Goal: Information Seeking & Learning: Find specific fact

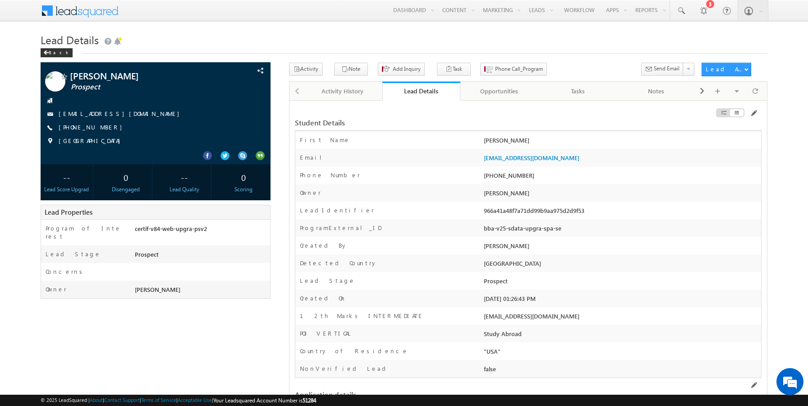
click at [677, 10] on span at bounding box center [680, 10] width 9 height 9
paste input "9803100255"
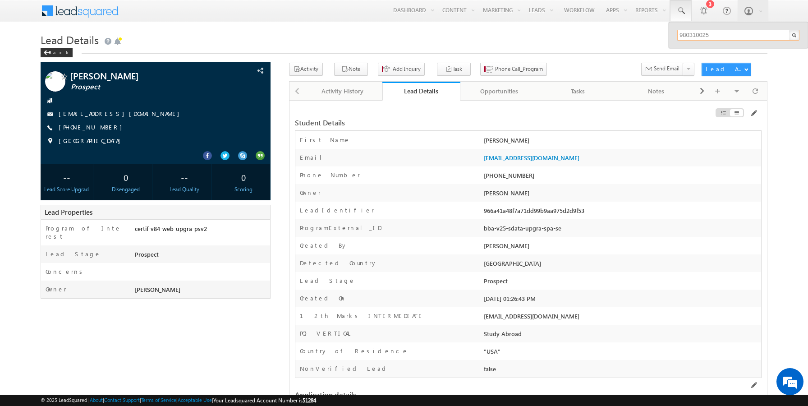
type input "9803100255"
click at [790, 48] on link at bounding box center [791, 49] width 6 height 6
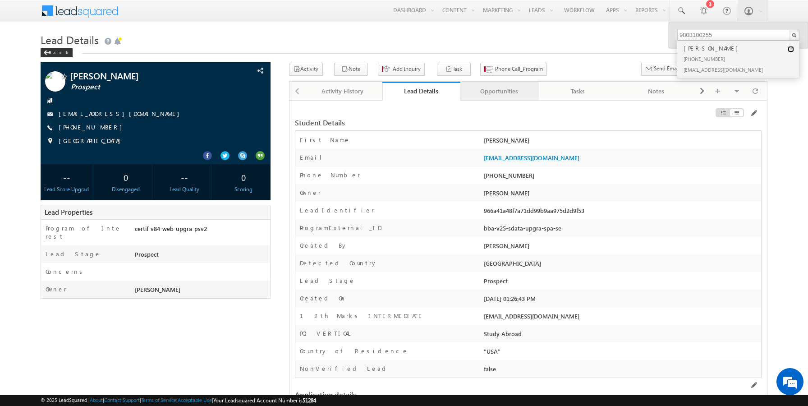
click at [497, 94] on div "Opportunities" at bounding box center [499, 91] width 63 height 11
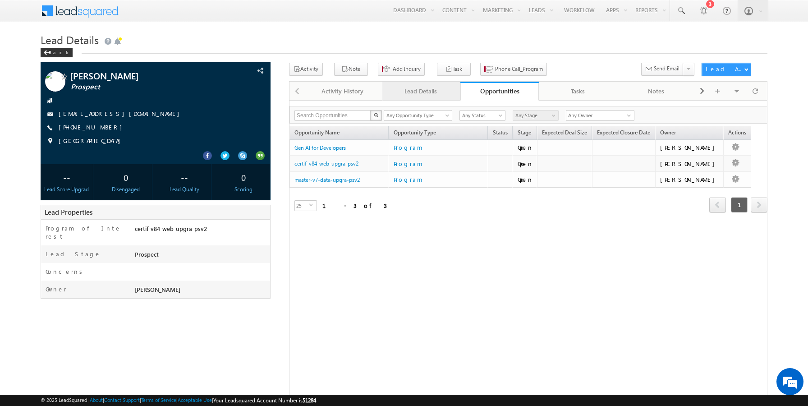
click at [423, 93] on div "Lead Details" at bounding box center [421, 91] width 63 height 11
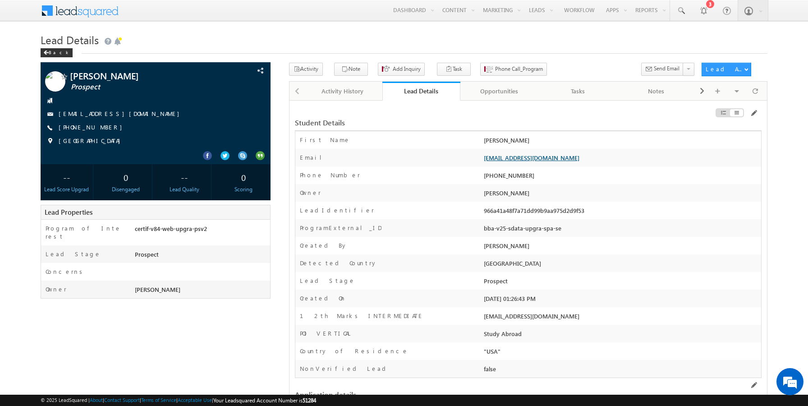
drag, startPoint x: 565, startPoint y: 158, endPoint x: 484, endPoint y: 158, distance: 80.7
click at [484, 158] on div "sairamoct3j@mailinator.com" at bounding box center [622, 159] width 280 height 13
copy link "sairamoct3j@mailinator.com"
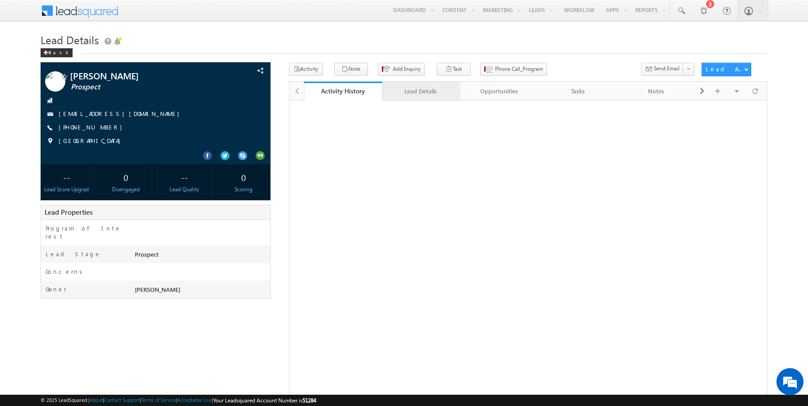
click at [422, 92] on div "Lead Details" at bounding box center [421, 91] width 63 height 11
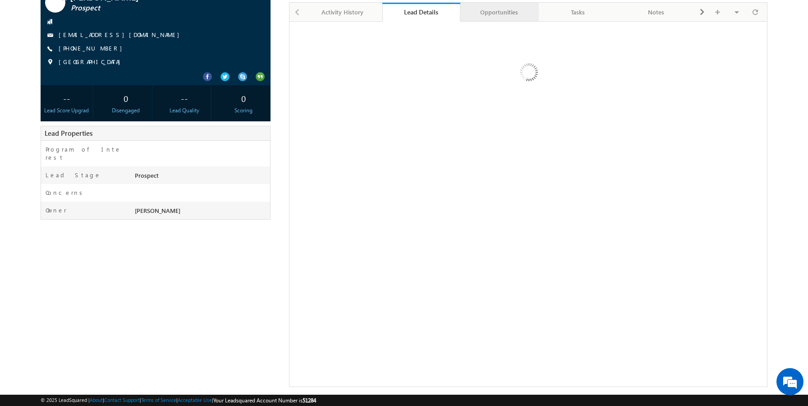
click at [505, 13] on div "Opportunities" at bounding box center [499, 12] width 63 height 11
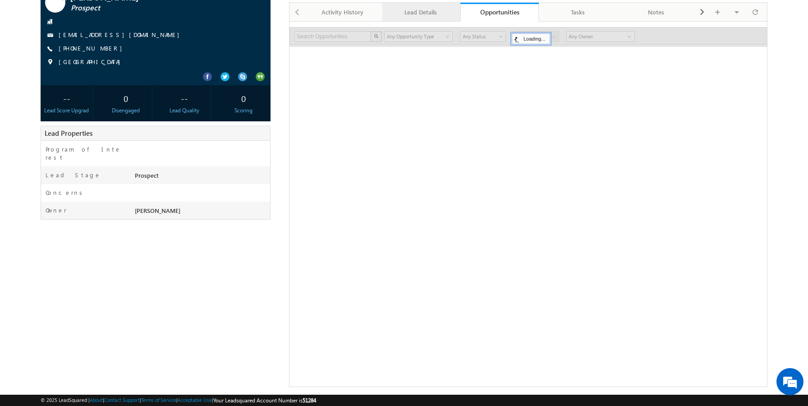
click at [432, 20] on link "Lead Details" at bounding box center [421, 12] width 78 height 19
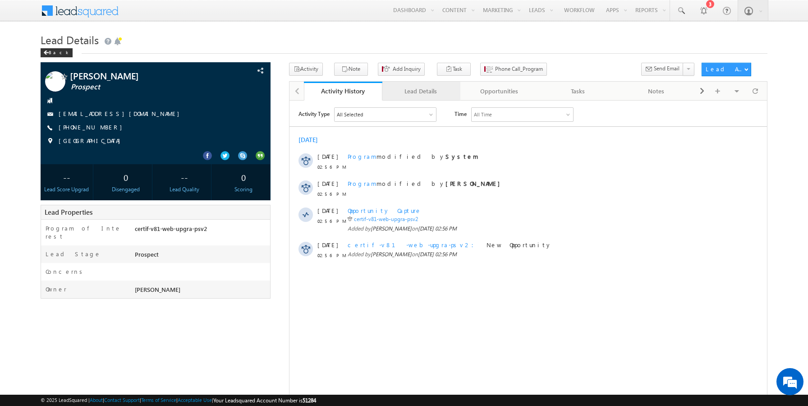
click at [427, 93] on div "Lead Details" at bounding box center [421, 91] width 63 height 11
click at [420, 91] on div "Lead Details" at bounding box center [421, 91] width 63 height 11
click at [416, 87] on div "Lead Details" at bounding box center [421, 91] width 63 height 11
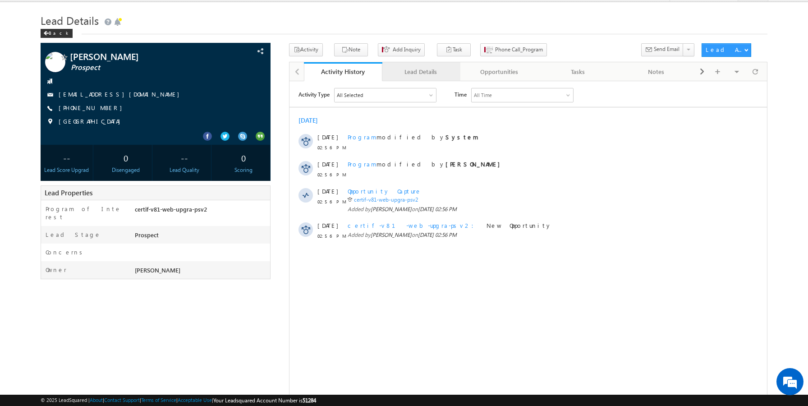
click at [406, 68] on div "Lead Details" at bounding box center [421, 71] width 63 height 11
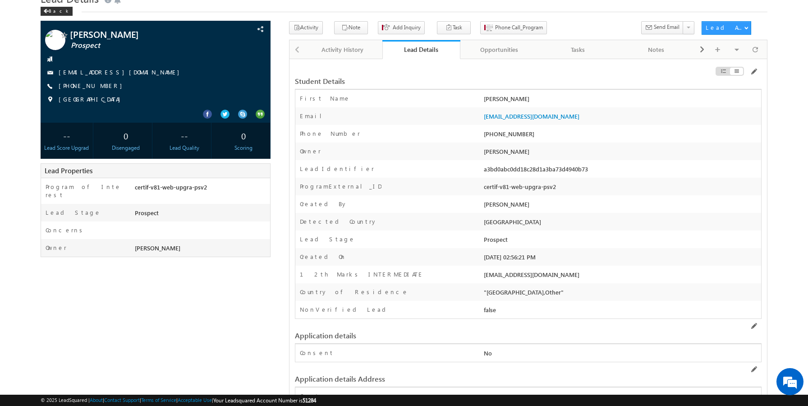
scroll to position [42, 0]
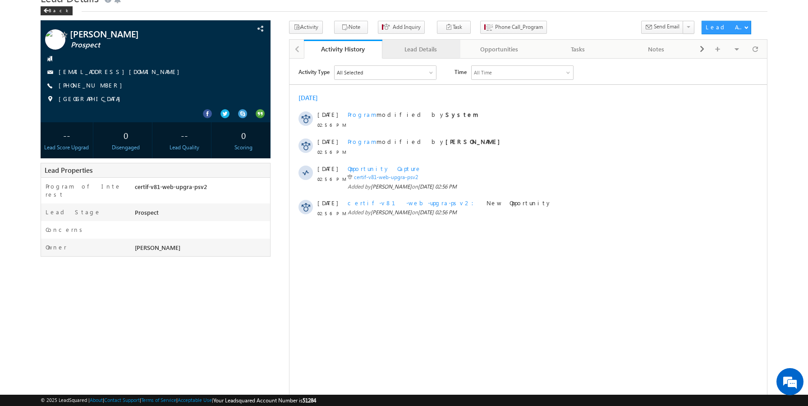
click at [412, 51] on div "Lead Details" at bounding box center [421, 49] width 63 height 11
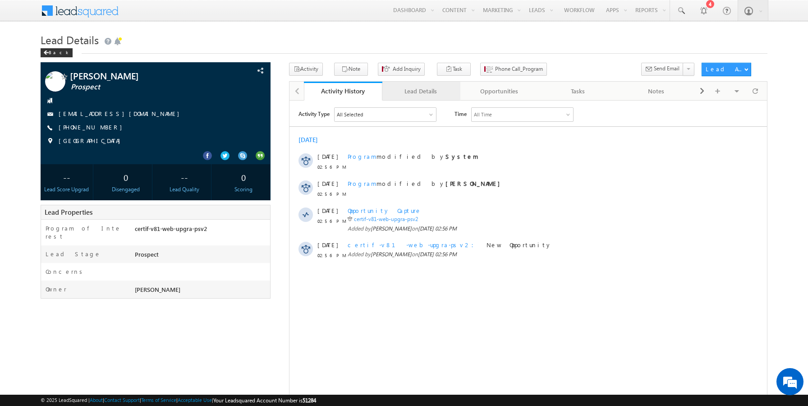
click at [424, 90] on div "Lead Details" at bounding box center [421, 91] width 63 height 11
click at [418, 92] on div "Lead Details" at bounding box center [421, 91] width 63 height 11
click at [412, 88] on div "Lead Details" at bounding box center [421, 91] width 63 height 11
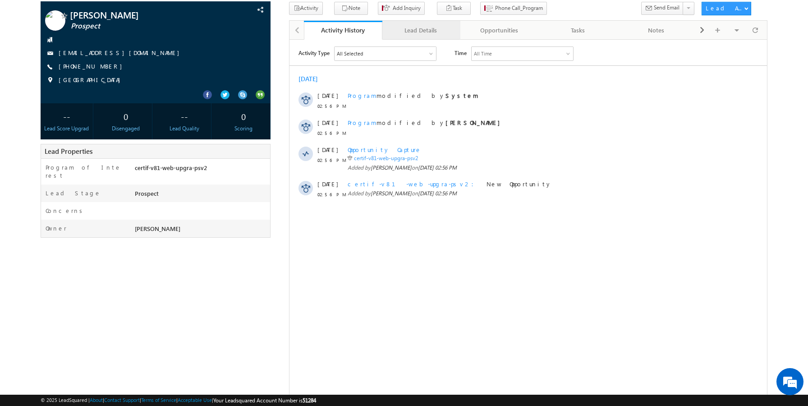
click at [421, 31] on div "Lead Details" at bounding box center [421, 30] width 63 height 11
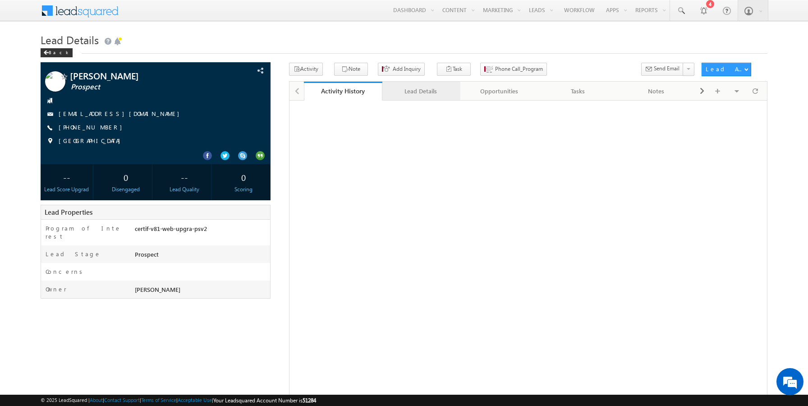
click at [419, 97] on div "Lead Details" at bounding box center [421, 91] width 63 height 11
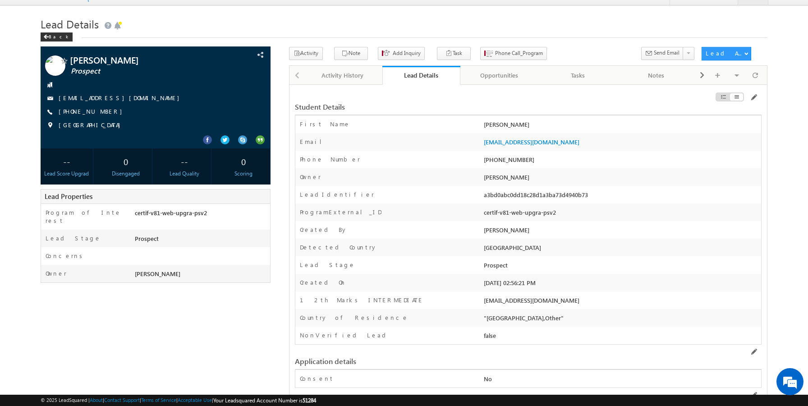
scroll to position [16, 0]
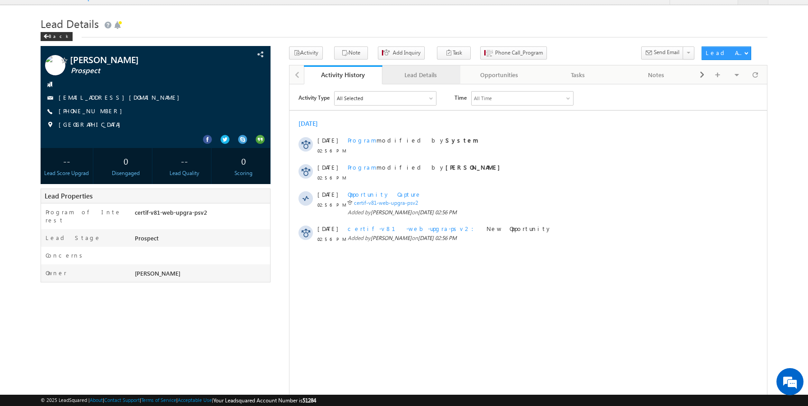
click at [417, 75] on div "Lead Details" at bounding box center [421, 74] width 63 height 11
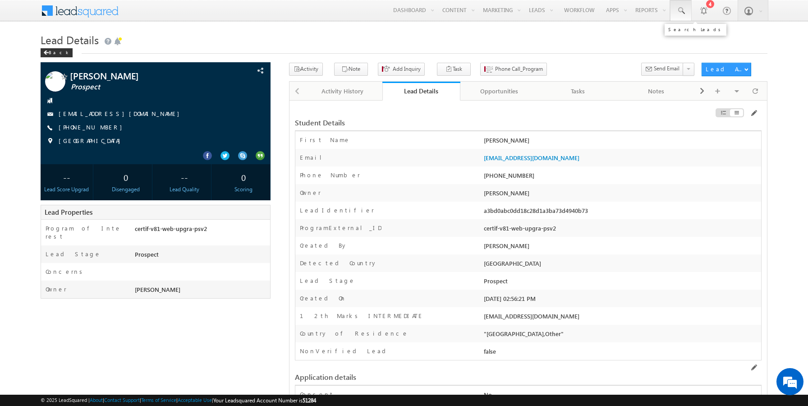
click at [684, 14] on span at bounding box center [680, 10] width 9 height 9
paste input "9803100323"
type input "9803100323"
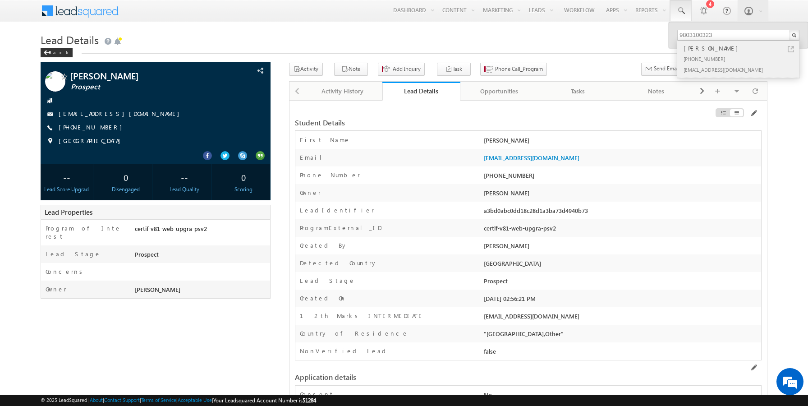
click at [791, 48] on link at bounding box center [791, 49] width 6 height 6
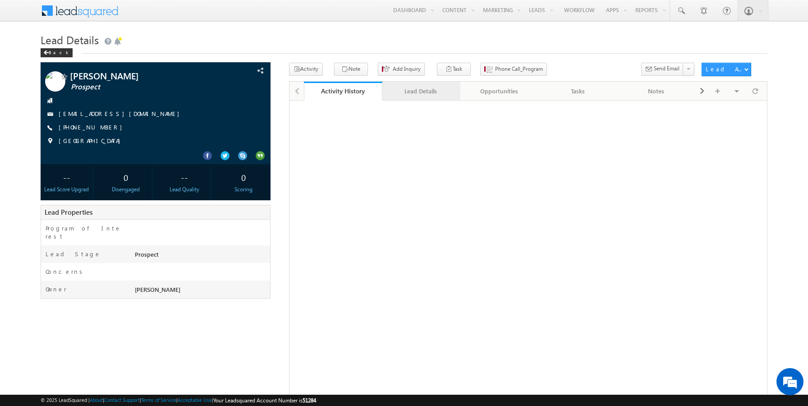
click at [421, 92] on div "Lead Details" at bounding box center [421, 91] width 63 height 11
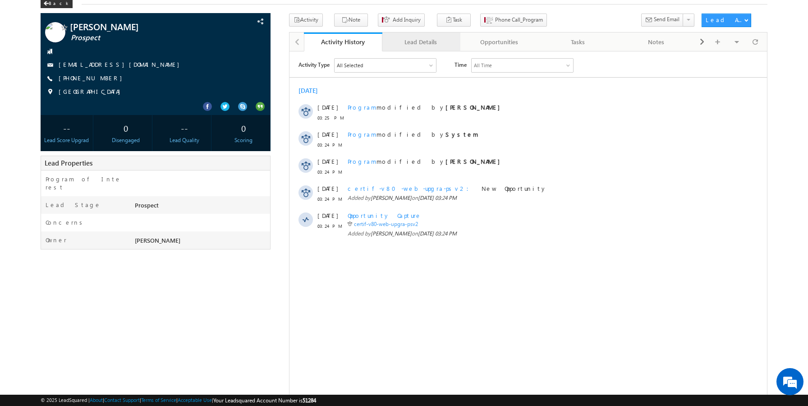
click at [420, 46] on div "Lead Details" at bounding box center [421, 42] width 63 height 11
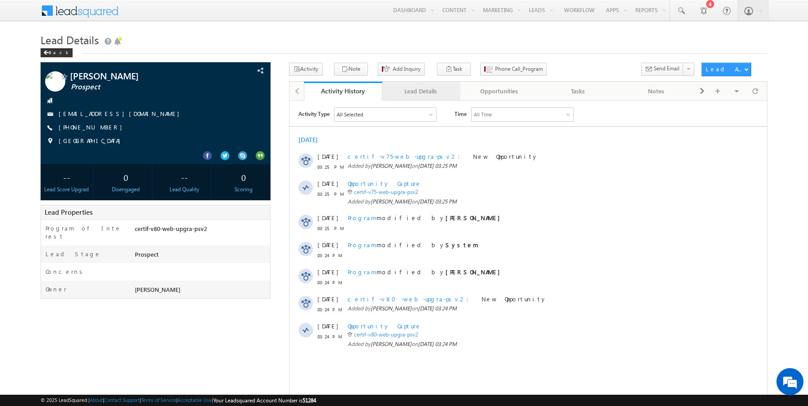
click at [415, 93] on div "Lead Details" at bounding box center [421, 91] width 63 height 11
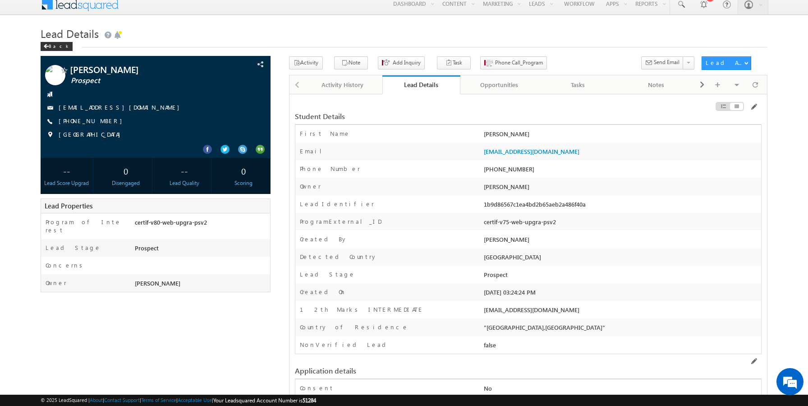
scroll to position [9, 0]
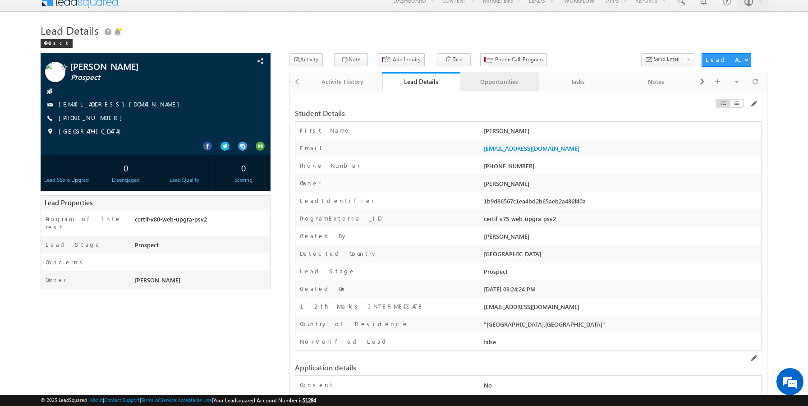
click at [499, 86] on div "Opportunities" at bounding box center [499, 81] width 63 height 11
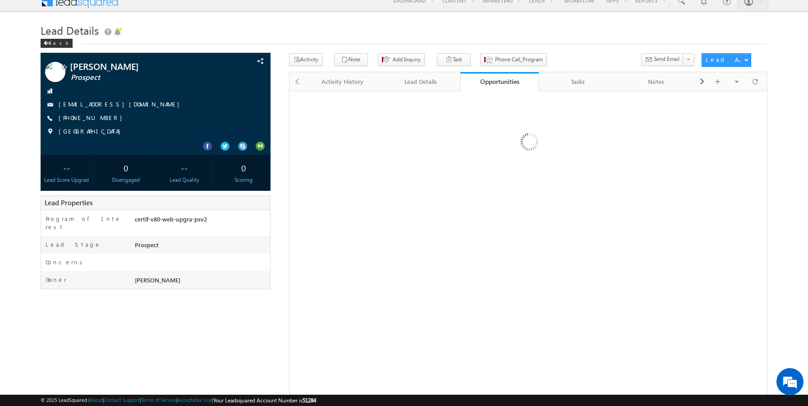
scroll to position [0, 0]
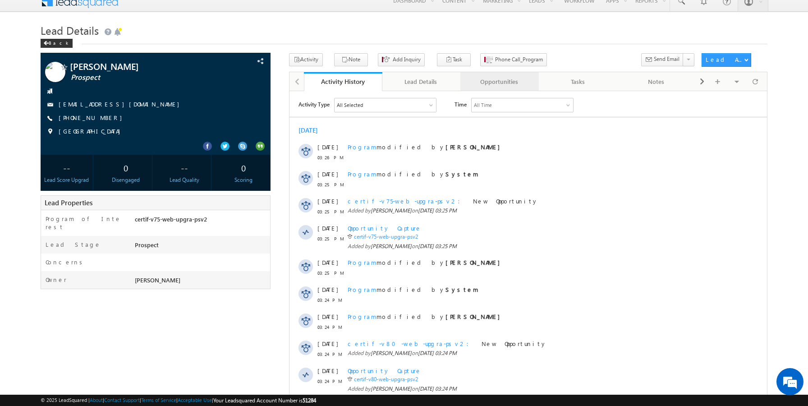
click at [496, 90] on link "Opportunities" at bounding box center [499, 81] width 78 height 19
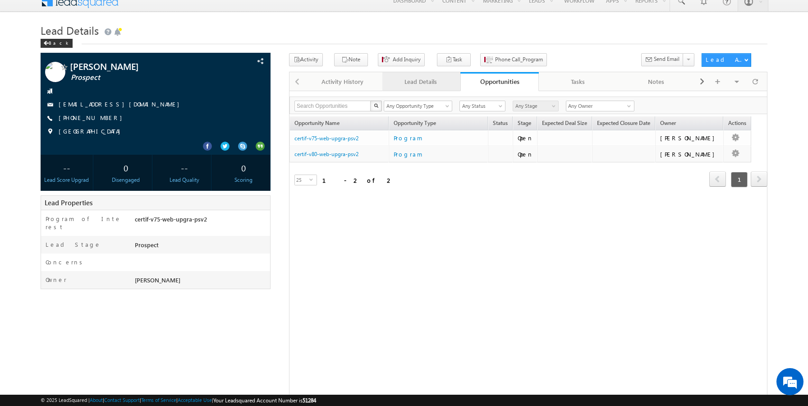
click at [419, 76] on div "Lead Details" at bounding box center [421, 81] width 63 height 11
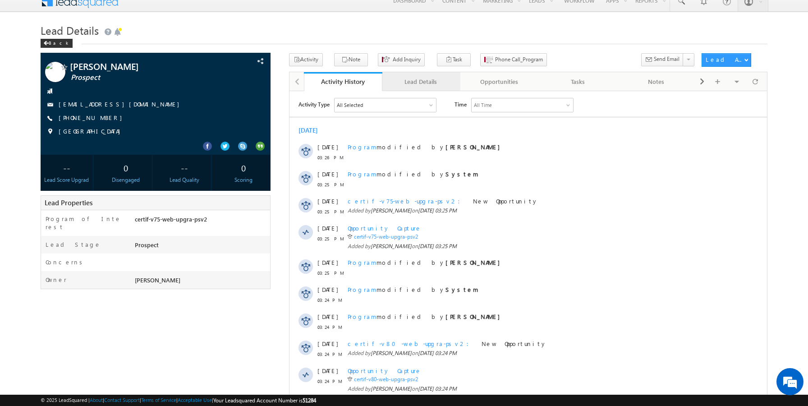
click at [413, 78] on div "Lead Details" at bounding box center [421, 81] width 63 height 11
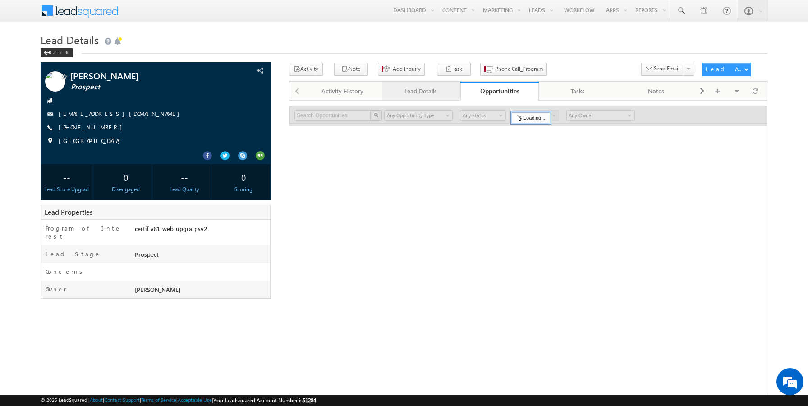
click at [419, 98] on link "Lead Details" at bounding box center [421, 91] width 78 height 19
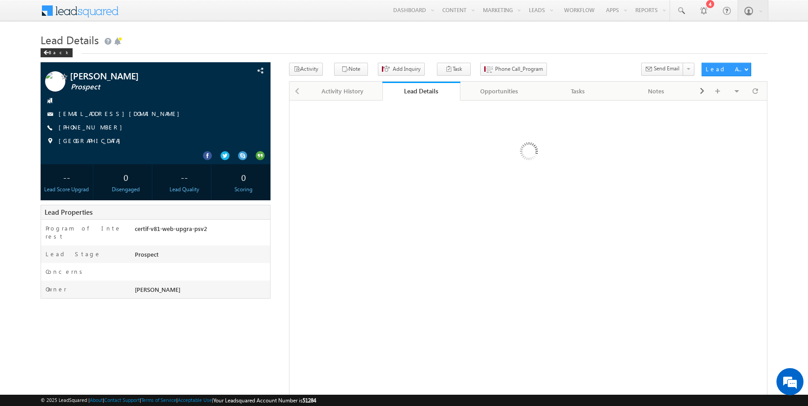
click at [416, 92] on div "Lead Details" at bounding box center [421, 91] width 65 height 9
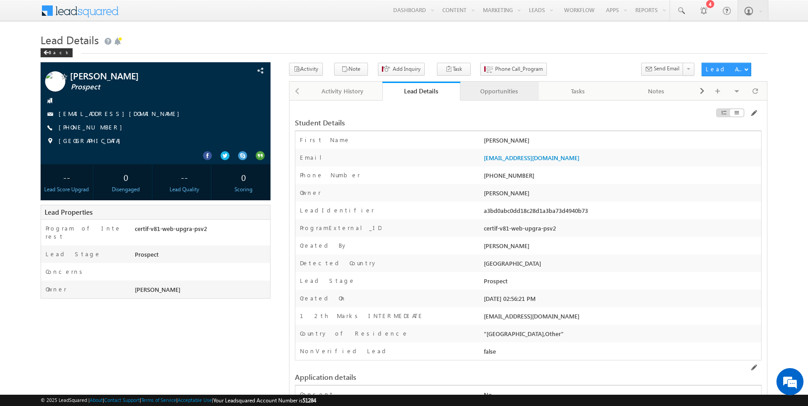
click at [502, 92] on div "Opportunities" at bounding box center [499, 91] width 63 height 11
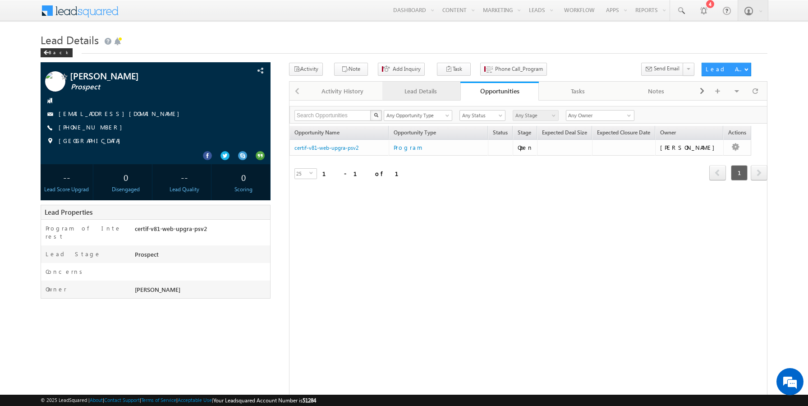
click at [426, 87] on div "Lead Details" at bounding box center [421, 91] width 63 height 11
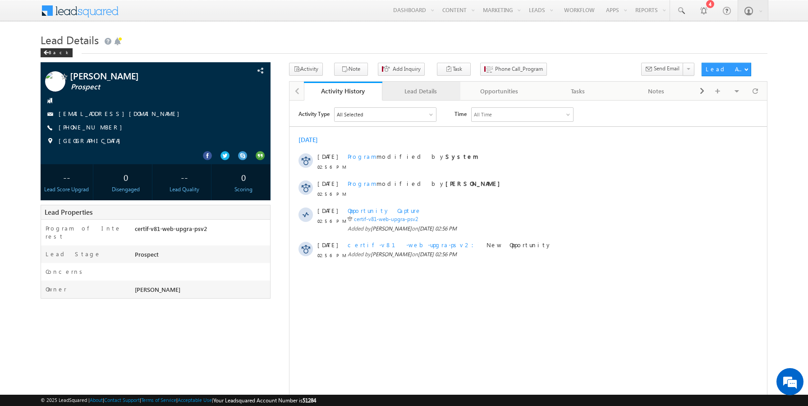
click at [427, 94] on div "Lead Details" at bounding box center [421, 91] width 63 height 11
click at [421, 92] on div "Lead Details" at bounding box center [421, 91] width 63 height 11
click at [423, 94] on div "Lead Details" at bounding box center [421, 91] width 63 height 11
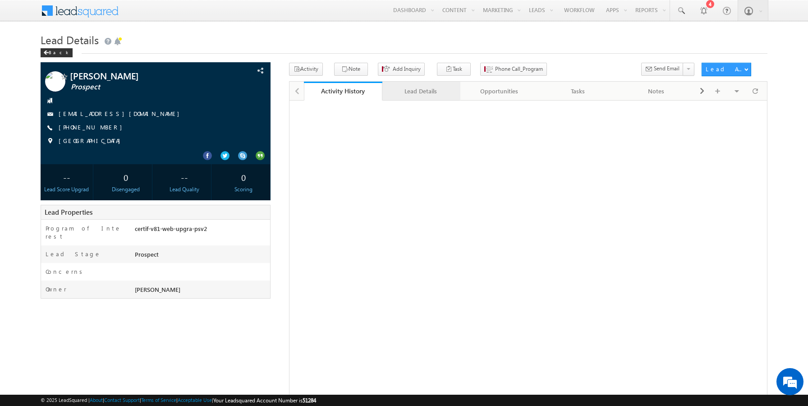
click at [416, 94] on div "Lead Details" at bounding box center [421, 91] width 63 height 11
